Goal: Transaction & Acquisition: Purchase product/service

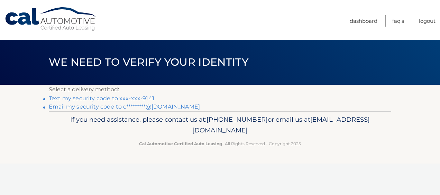
click at [144, 96] on link "Text my security code to xxx-xxx-9141" at bounding box center [102, 98] width 106 height 7
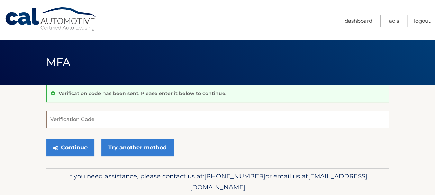
click at [96, 121] on input "Verification Code" at bounding box center [217, 119] width 343 height 17
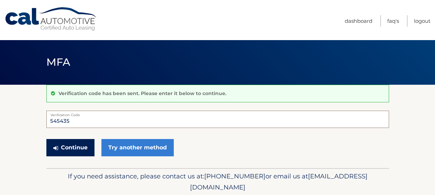
type input "545435"
click at [77, 141] on button "Continue" at bounding box center [70, 147] width 48 height 17
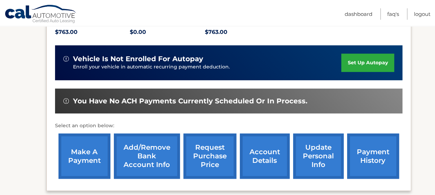
scroll to position [165, 0]
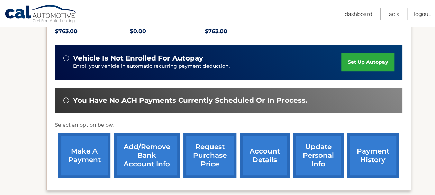
click at [260, 160] on link "account details" at bounding box center [265, 155] width 50 height 45
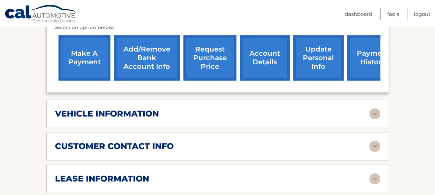
scroll to position [278, 0]
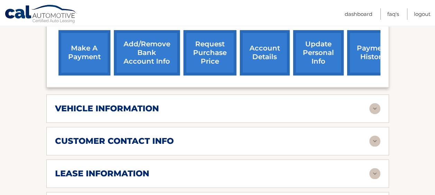
click at [370, 170] on img at bounding box center [374, 173] width 11 height 11
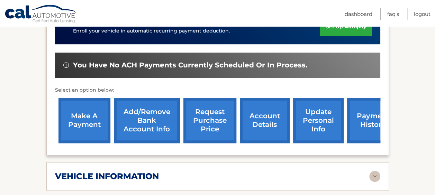
scroll to position [211, 0]
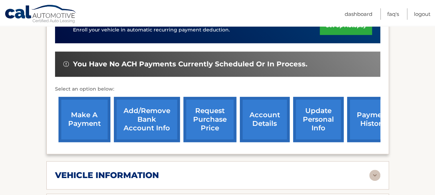
click at [92, 123] on link "make a payment" at bounding box center [85, 119] width 52 height 45
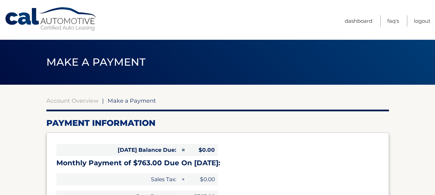
select select "NmY3OTQ5ODQtNDM3YS00MWFlLWFkZGUtNGU0NTk0YjNlMzNm"
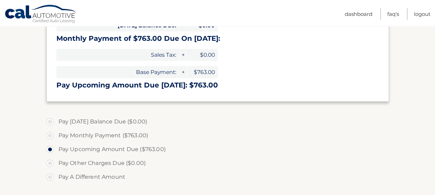
scroll to position [125, 0]
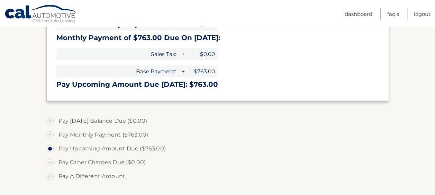
drag, startPoint x: 434, startPoint y: 60, endPoint x: 434, endPoint y: 78, distance: 18.7
click at [434, 78] on section "Account Overview | Make a Payment Payment Information Today's Balance Due: = $0…" at bounding box center [217, 137] width 435 height 357
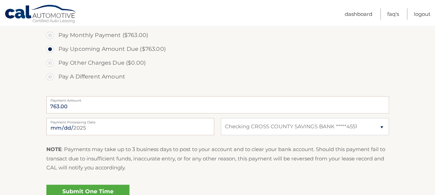
scroll to position [226, 0]
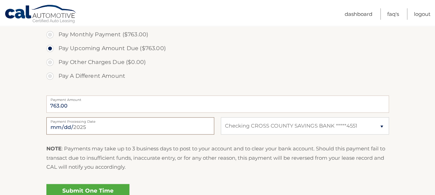
click at [153, 127] on input "2025-09-10" at bounding box center [130, 125] width 168 height 17
type input "2025-09-20"
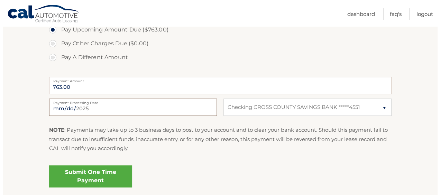
scroll to position [245, 0]
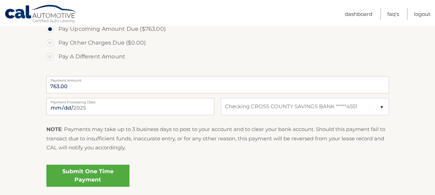
click at [92, 177] on link "Submit One Time Payment" at bounding box center [87, 176] width 83 height 22
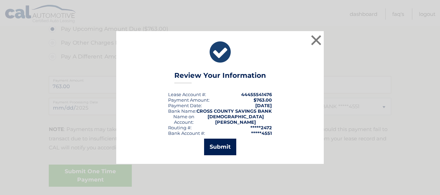
click at [228, 142] on button "Submit" at bounding box center [220, 147] width 32 height 17
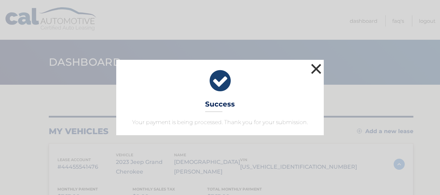
click at [315, 71] on button "×" at bounding box center [317, 69] width 14 height 14
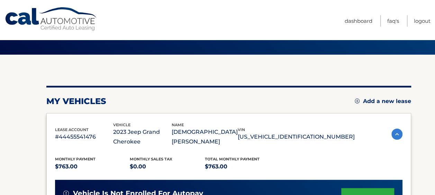
scroll to position [22, 0]
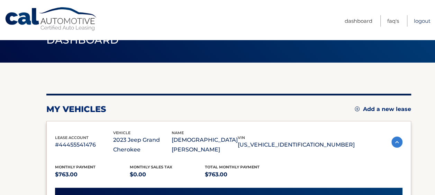
click at [425, 22] on link "Logout" at bounding box center [422, 20] width 17 height 11
